Goal: Communication & Community: Participate in discussion

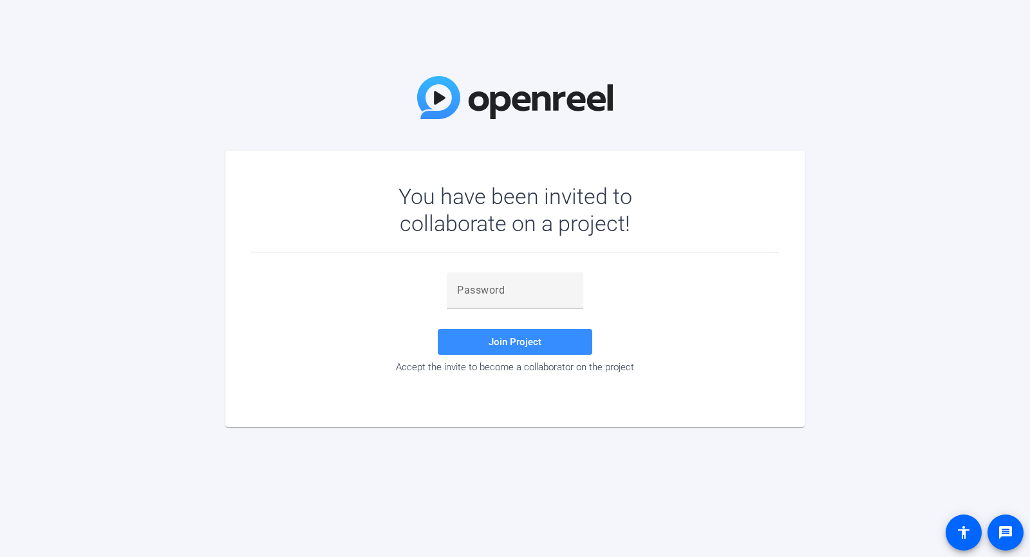
drag, startPoint x: 244, startPoint y: 321, endPoint x: 260, endPoint y: 321, distance: 16.1
click at [244, 321] on mat-card "You have been invited to collaborate on a project! Join Project Accept the invi…" at bounding box center [514, 289] width 579 height 276
click at [508, 291] on input "text" at bounding box center [515, 289] width 116 height 15
paste input "n(%DH."
type input "n(%DH."
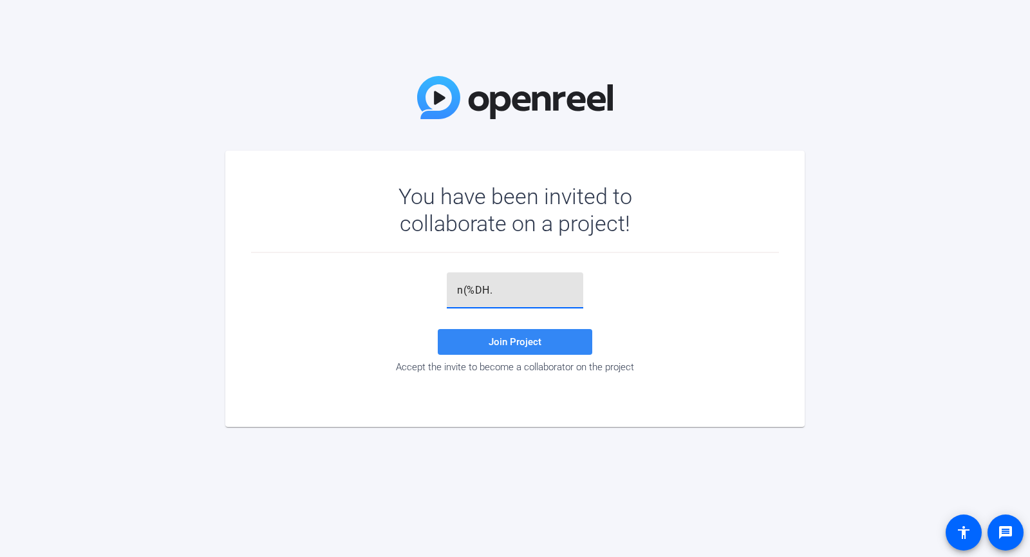
click at [522, 342] on span "Join Project" at bounding box center [514, 342] width 53 height 12
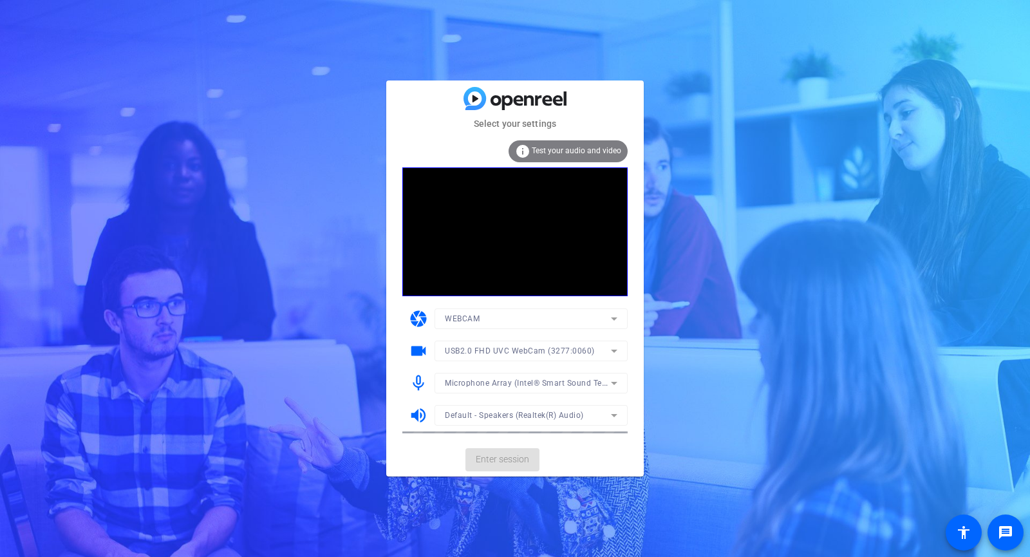
click at [512, 461] on mat-card-actions "Enter session" at bounding box center [514, 459] width 257 height 33
click at [512, 461] on span "Enter session" at bounding box center [502, 459] width 53 height 14
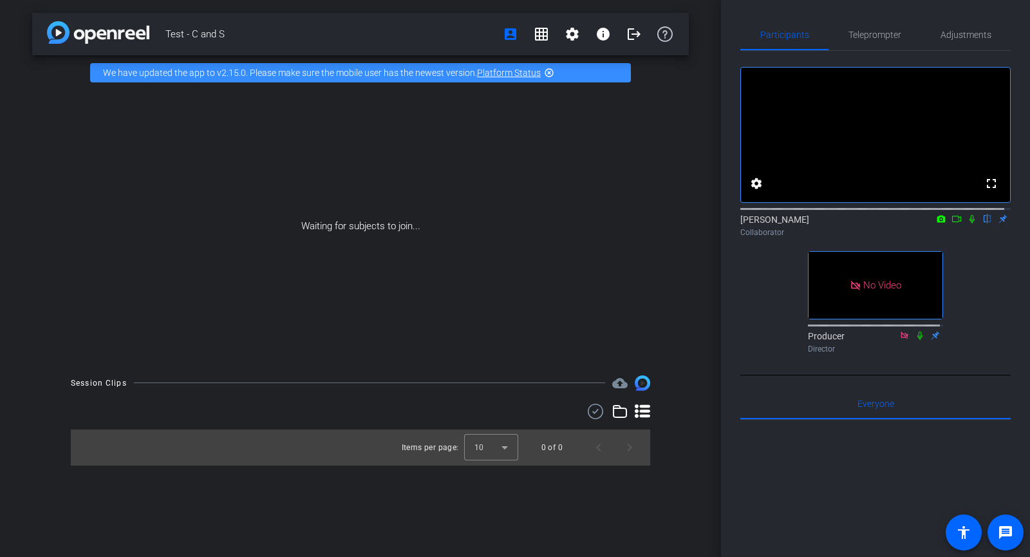
click at [282, 215] on div "Waiting for subjects to join..." at bounding box center [360, 226] width 656 height 272
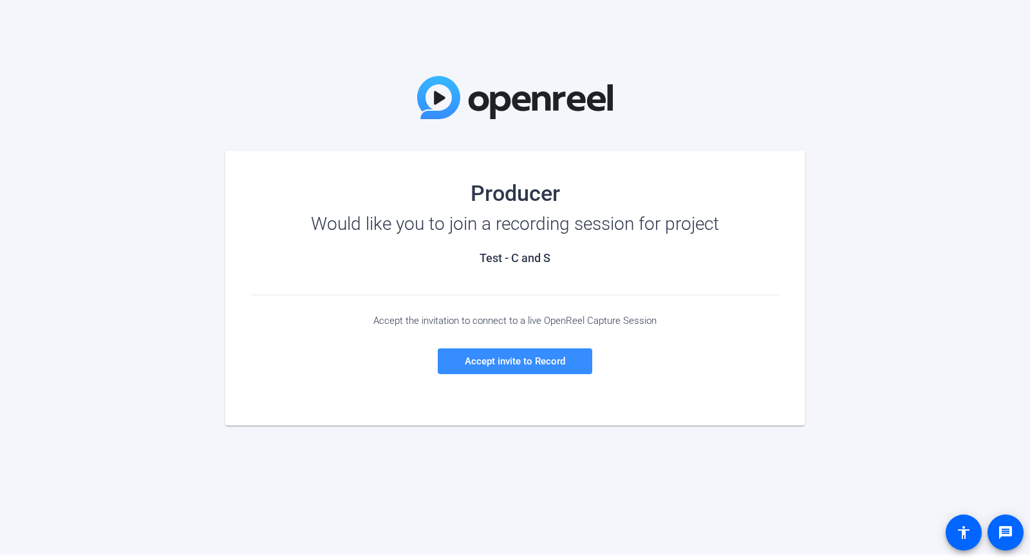
drag, startPoint x: 171, startPoint y: 340, endPoint x: 373, endPoint y: 313, distance: 204.5
click at [172, 340] on div "Producer Would like you to join a recording session for project Test - C and S …" at bounding box center [515, 277] width 1030 height 554
click at [542, 368] on span at bounding box center [515, 361] width 154 height 31
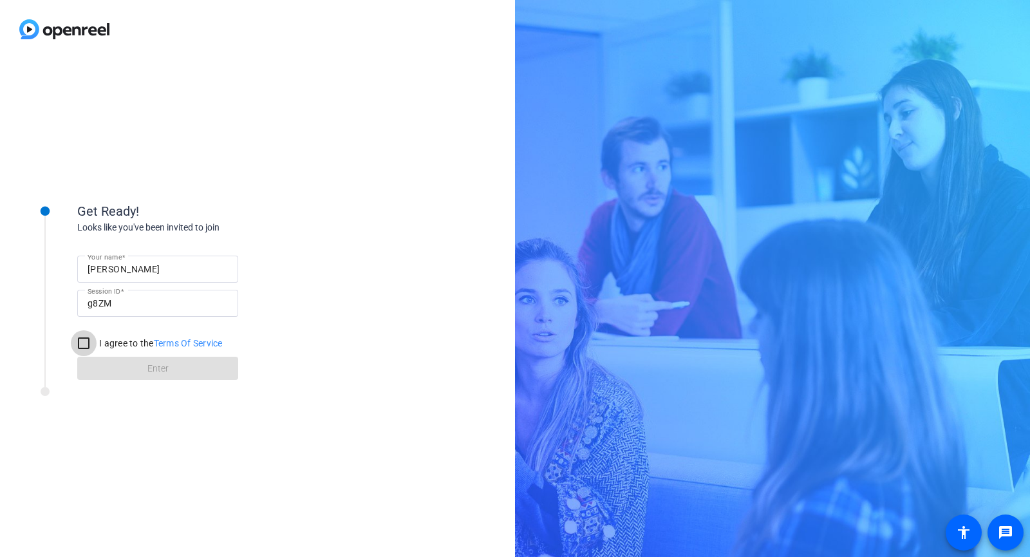
click at [86, 342] on input "I agree to the Terms Of Service" at bounding box center [84, 343] width 26 height 26
checkbox input "true"
click at [198, 370] on span at bounding box center [157, 368] width 161 height 31
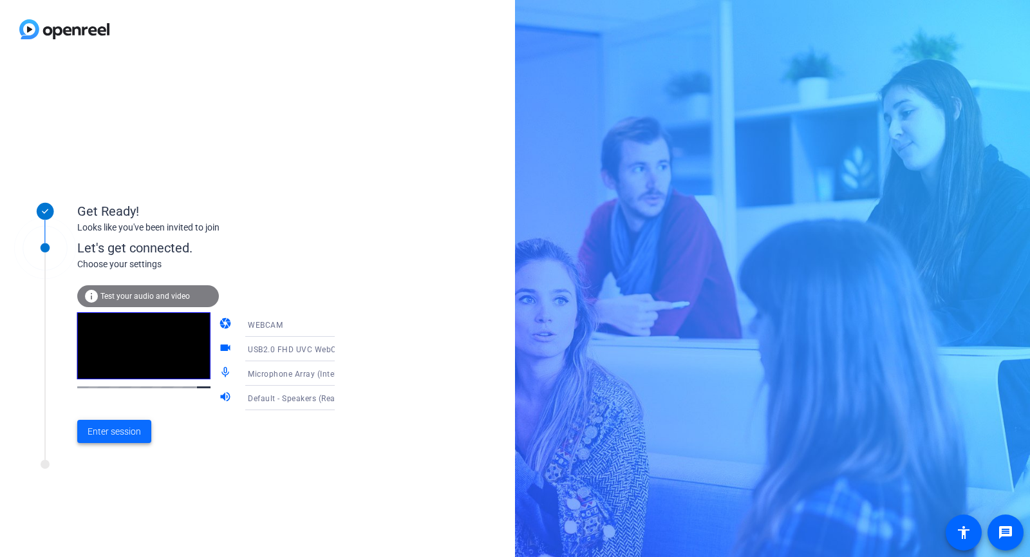
click at [135, 436] on span "Enter session" at bounding box center [114, 432] width 53 height 14
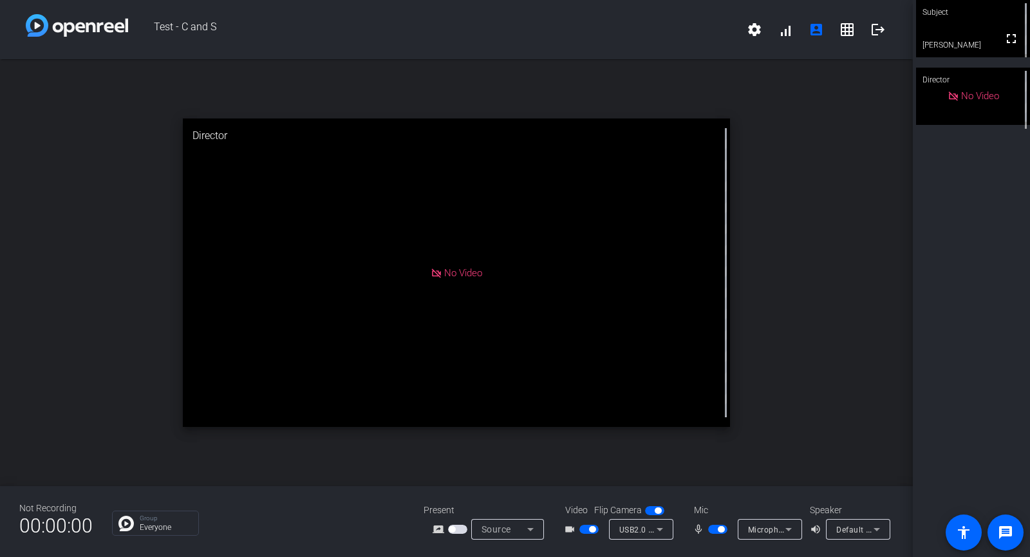
click at [790, 522] on icon at bounding box center [788, 528] width 15 height 15
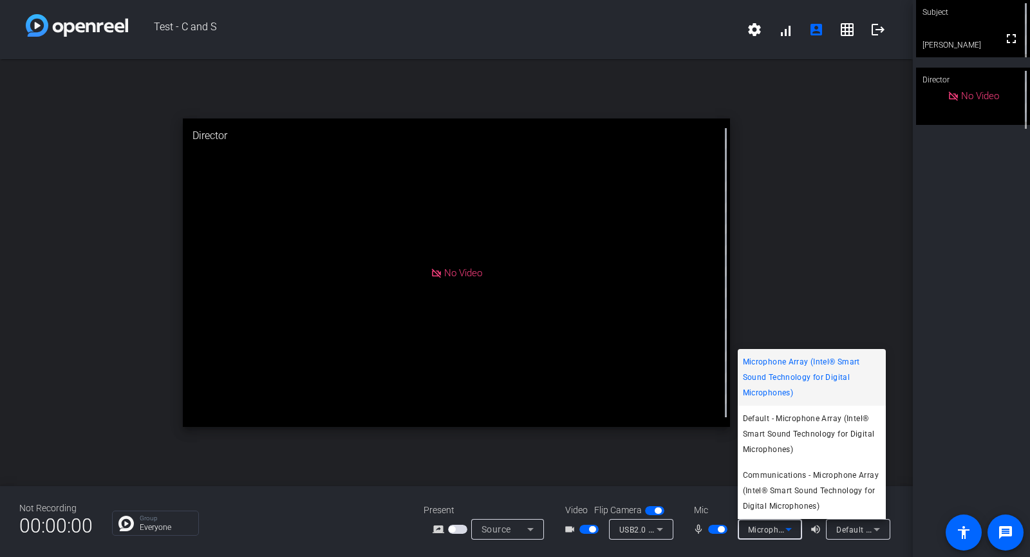
click at [860, 216] on div at bounding box center [515, 278] width 1030 height 557
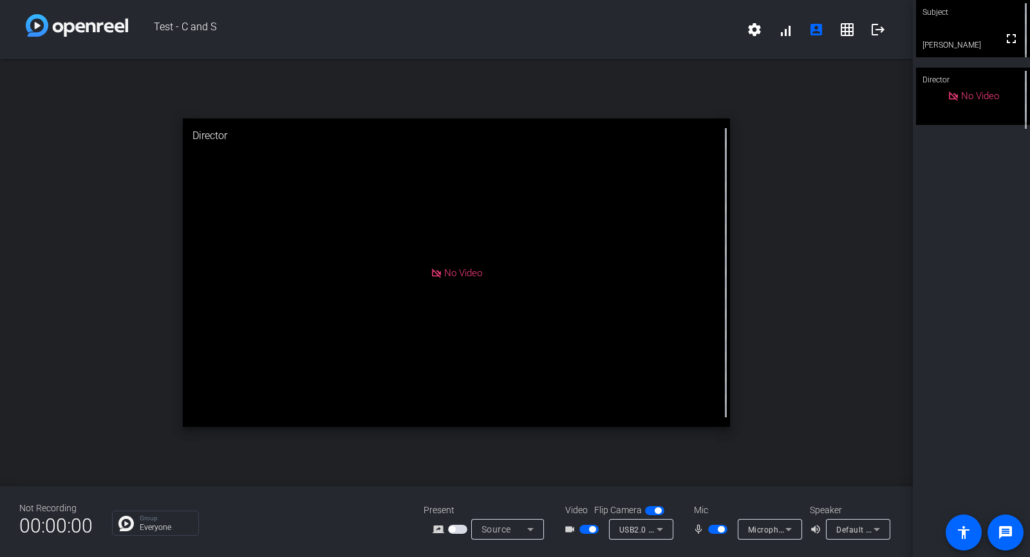
drag, startPoint x: 966, startPoint y: 35, endPoint x: 986, endPoint y: 266, distance: 231.3
click at [986, 266] on div "Subject fullscreen [PERSON_NAME] Director No Video" at bounding box center [970, 278] width 117 height 557
click at [637, 530] on span "USB2.0 FHD UVC WebCam (3277:0060)" at bounding box center [694, 529] width 150 height 10
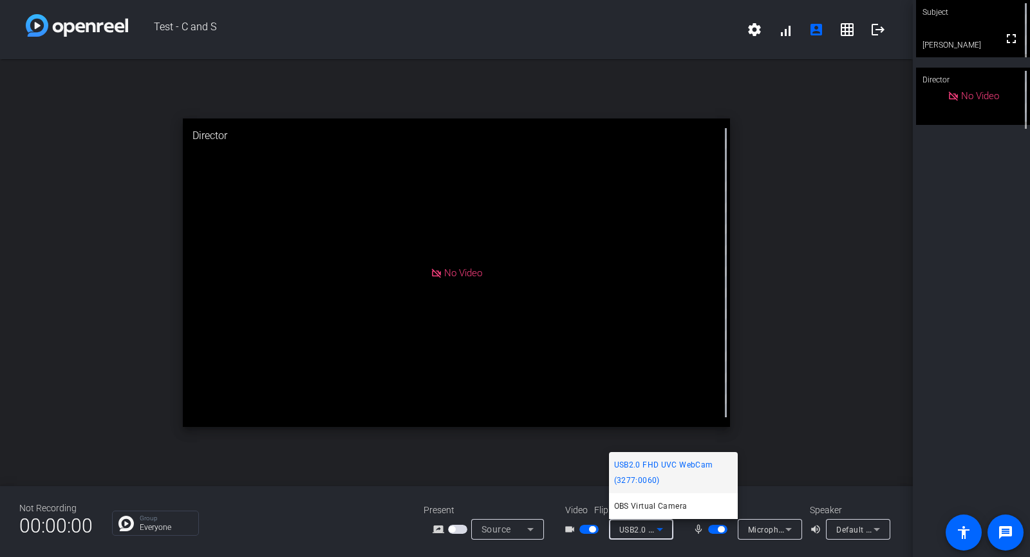
click at [519, 497] on div at bounding box center [515, 278] width 1030 height 557
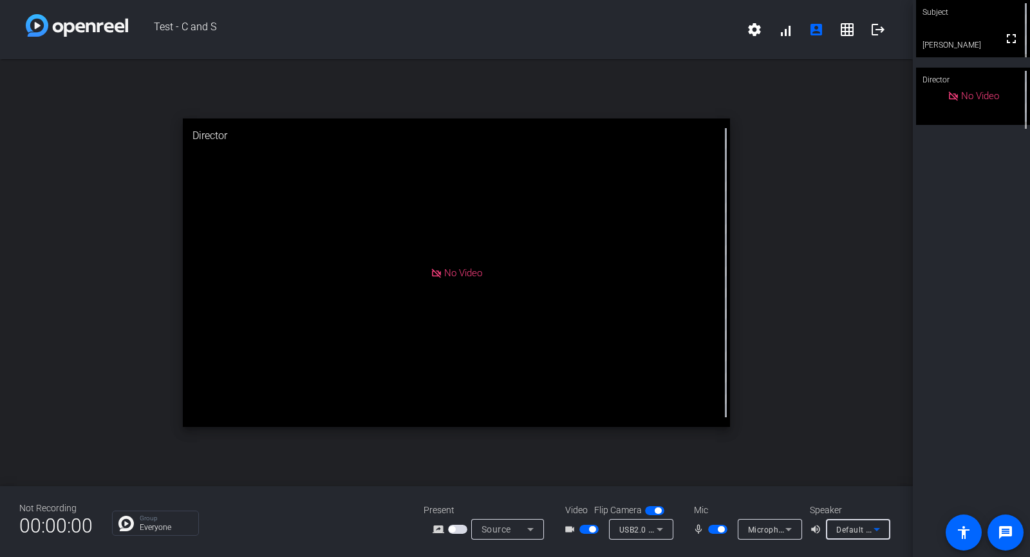
click at [844, 528] on span "Default - Speakers (Realtek(R) Audio)" at bounding box center [905, 529] width 139 height 10
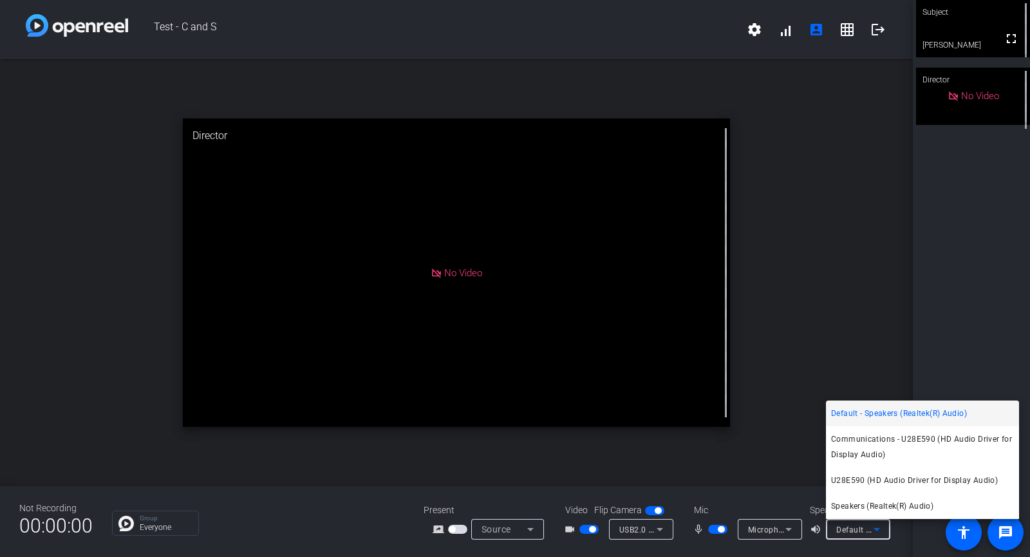
click at [777, 530] on div at bounding box center [515, 278] width 1030 height 557
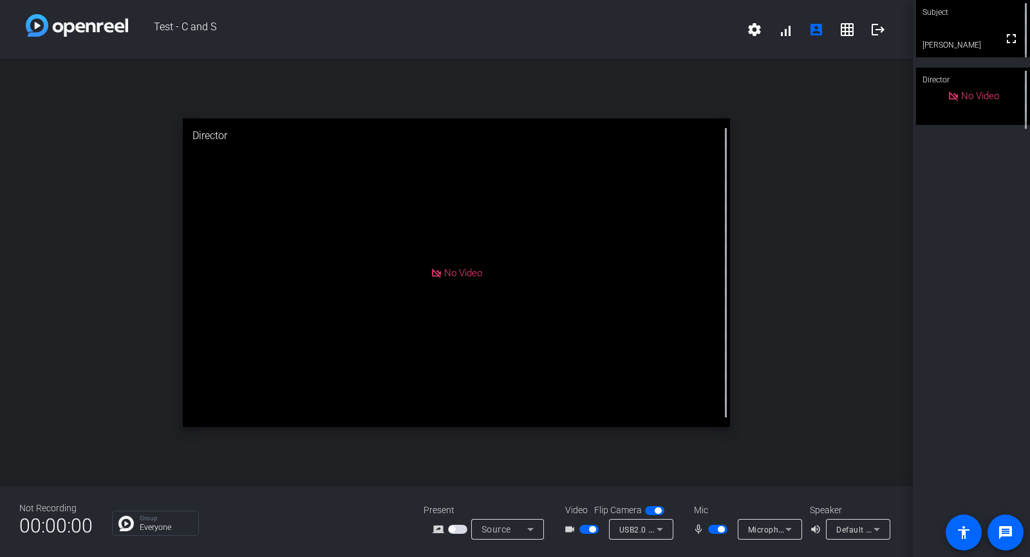
click at [779, 530] on span "Microphone Array (Intel® Smart Sound Technology for Digital Microphones)" at bounding box center [890, 529] width 285 height 10
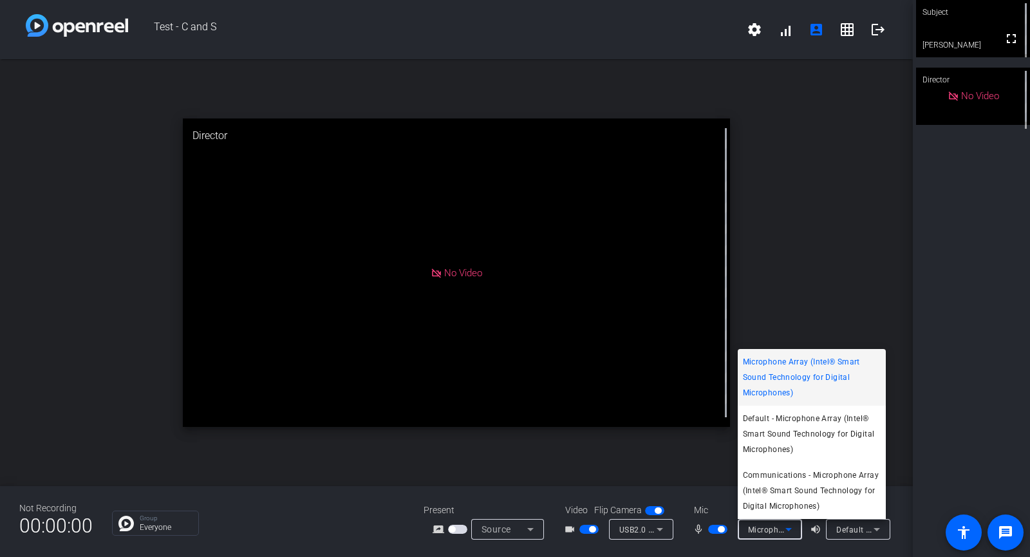
click at [701, 506] on div at bounding box center [515, 278] width 1030 height 557
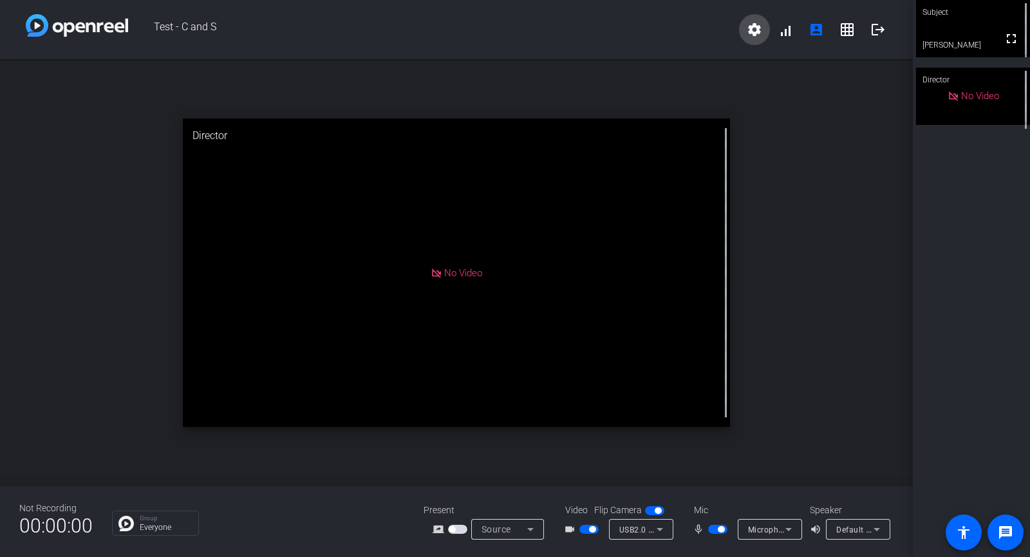
click at [755, 33] on mat-icon "settings" at bounding box center [753, 29] width 15 height 15
click at [790, 30] on div at bounding box center [515, 278] width 1030 height 557
click at [786, 26] on span at bounding box center [785, 29] width 31 height 31
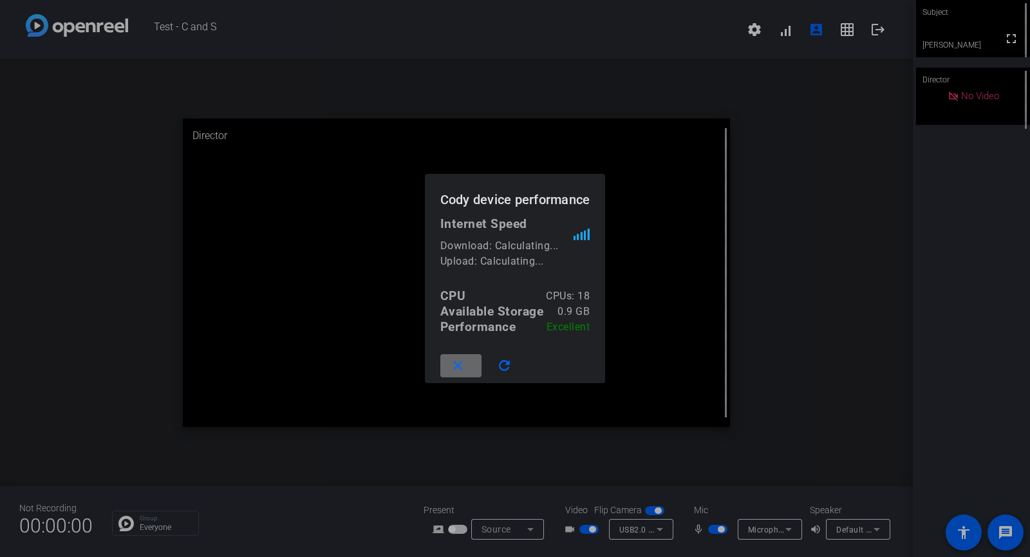
click at [454, 367] on mat-icon "close" at bounding box center [458, 366] width 16 height 16
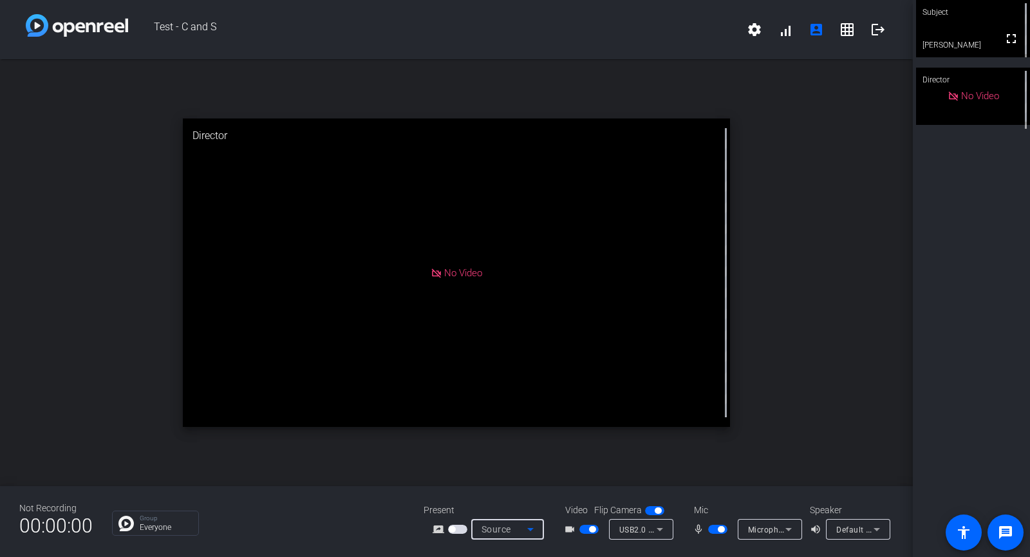
click at [517, 530] on div "Source" at bounding box center [504, 528] width 46 height 15
click at [518, 530] on div at bounding box center [515, 278] width 1030 height 557
click at [631, 534] on div "USB2.0 FHD UVC WebCam (3277:0060)" at bounding box center [637, 529] width 37 height 16
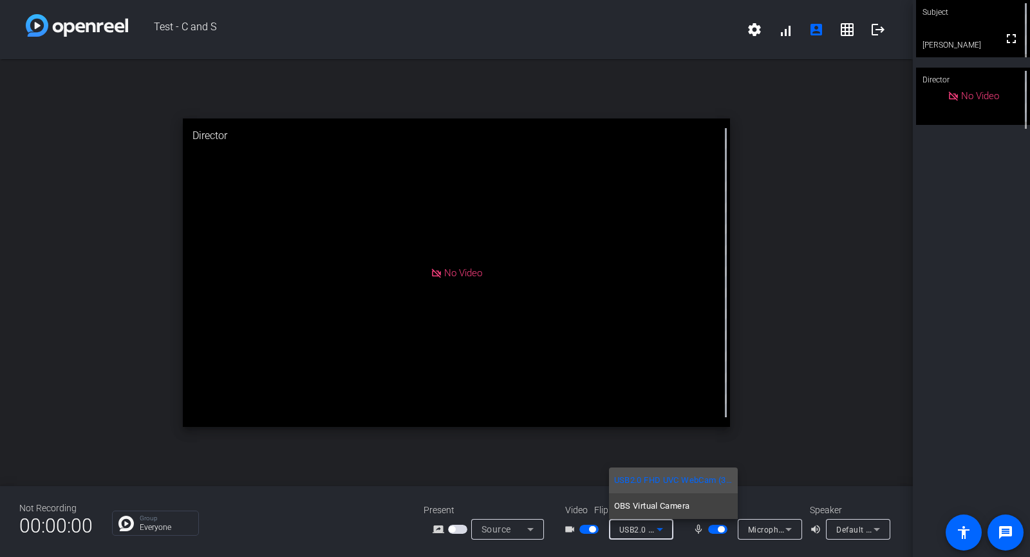
click at [631, 534] on div at bounding box center [515, 278] width 1030 height 557
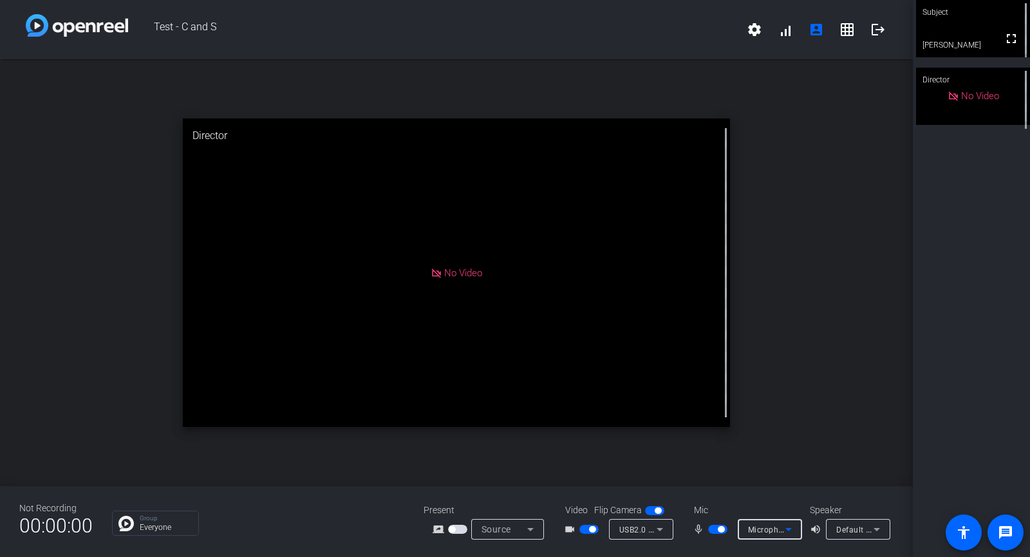
click at [758, 535] on div "Microphone Array (Intel® Smart Sound Technology for Digital Microphones)" at bounding box center [766, 529] width 37 height 16
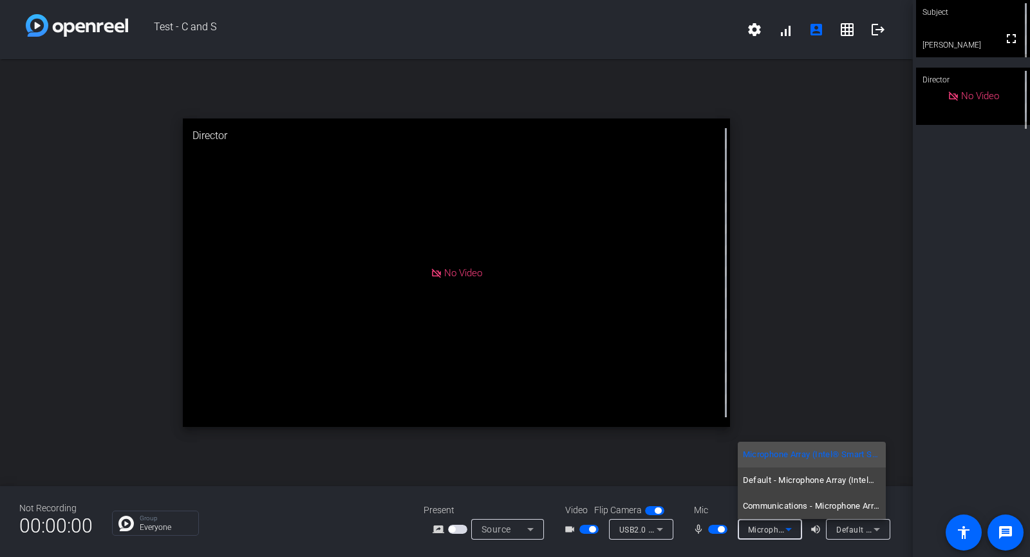
click at [758, 535] on div at bounding box center [515, 278] width 1030 height 557
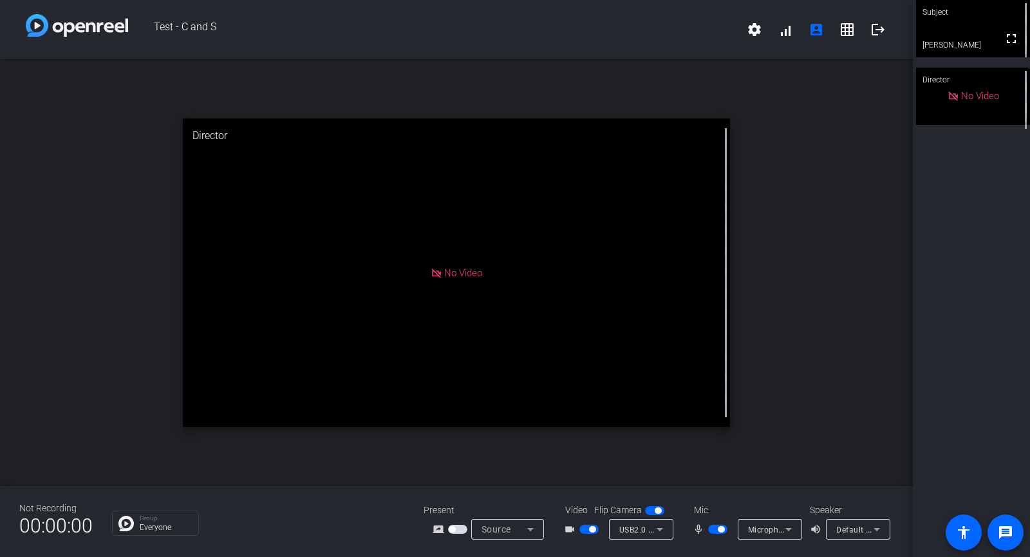
click at [828, 533] on div "Default - Speakers (Realtek(R) Audio)" at bounding box center [858, 529] width 64 height 21
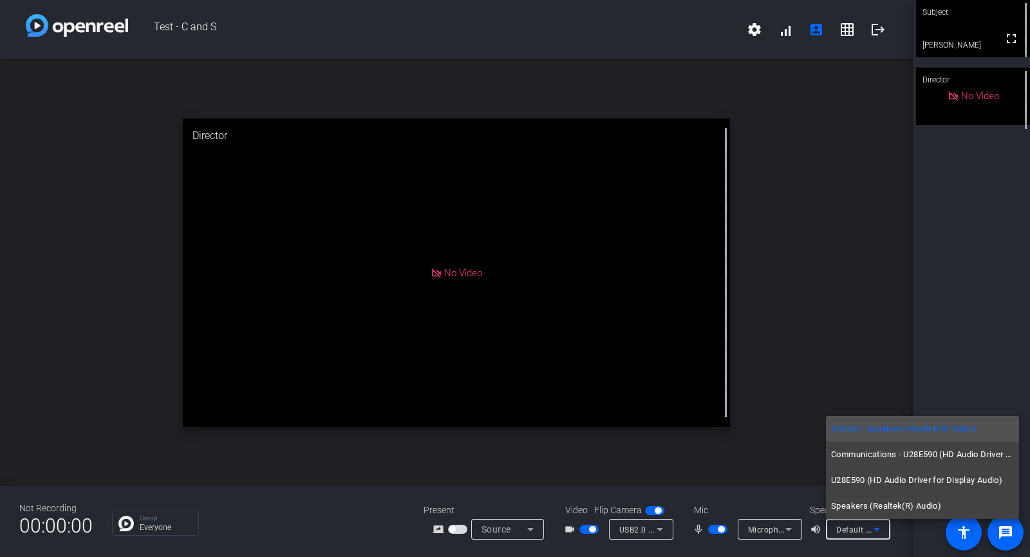
click at [828, 533] on div at bounding box center [515, 278] width 1030 height 557
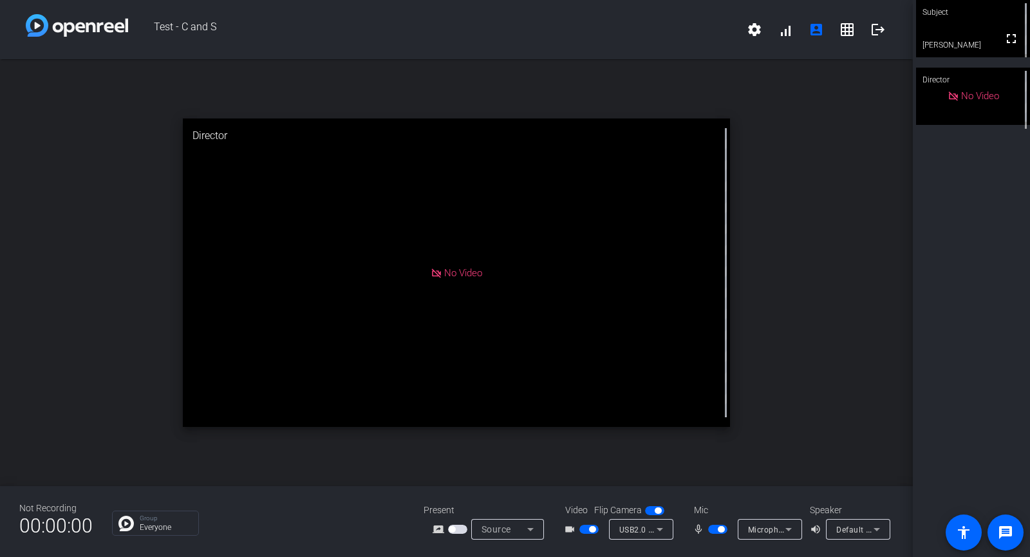
click at [777, 534] on div "Microphone Array (Intel® Smart Sound Technology for Digital Microphones)" at bounding box center [766, 529] width 37 height 16
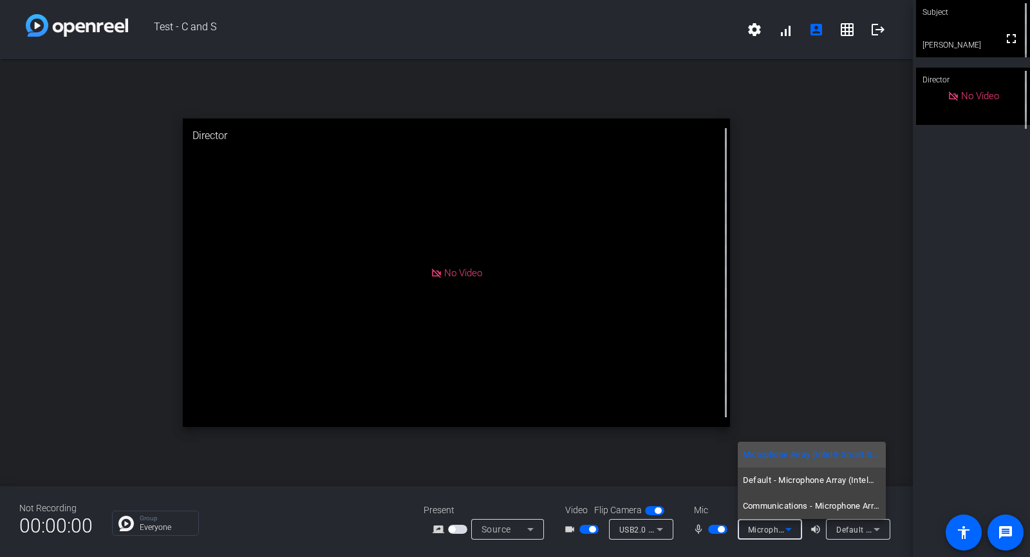
click at [856, 328] on div at bounding box center [515, 278] width 1030 height 557
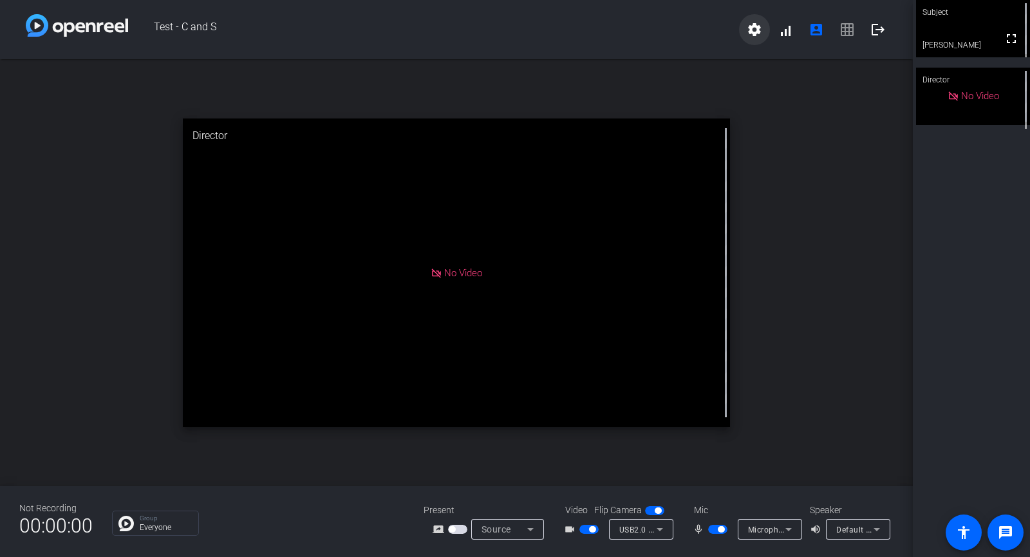
click at [753, 39] on span at bounding box center [754, 29] width 31 height 31
click at [698, 37] on div at bounding box center [515, 278] width 1030 height 557
click at [881, 155] on div "open_in_new Talk about Value Investing Director No Video" at bounding box center [456, 272] width 912 height 427
